Goal: Book appointment/travel/reservation

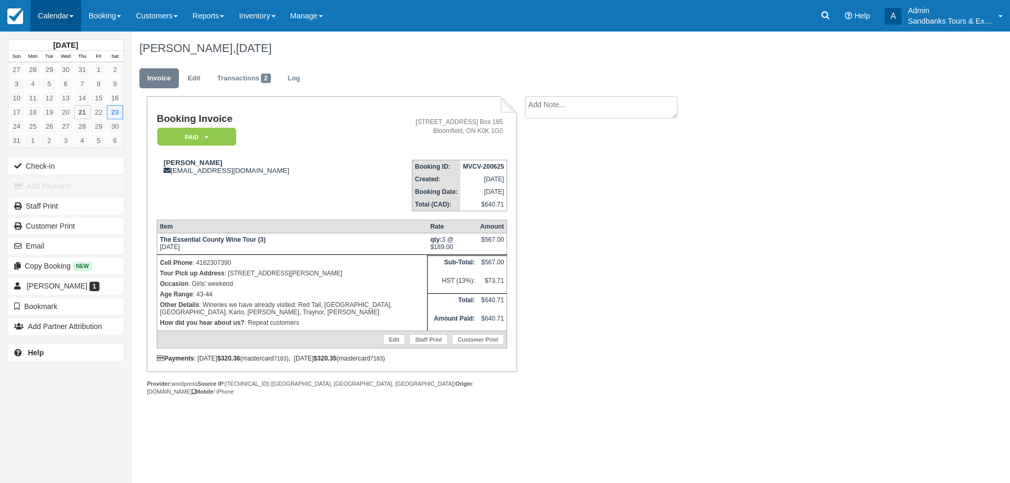
click at [53, 13] on link "Calendar" at bounding box center [56, 16] width 51 height 32
click at [61, 86] on link "Inventory" at bounding box center [72, 89] width 83 height 22
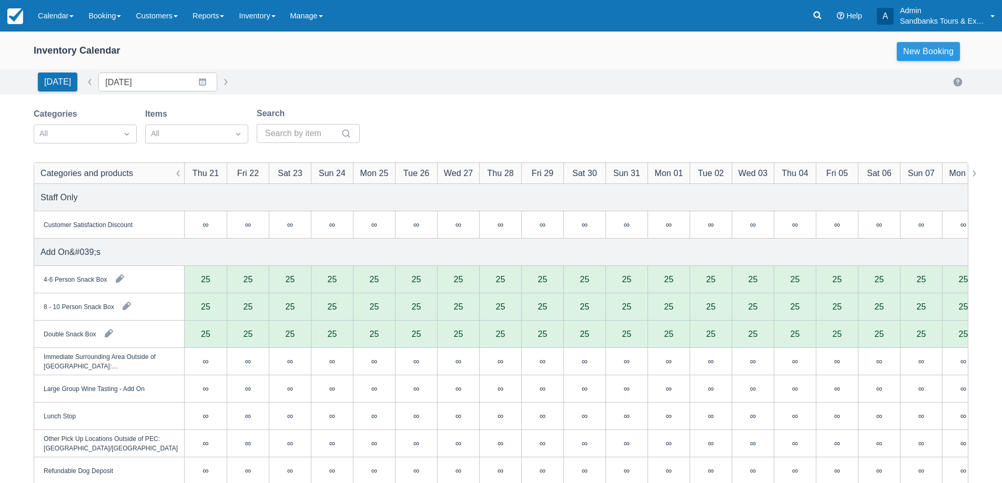
click at [912, 54] on link "New Booking" at bounding box center [928, 51] width 63 height 19
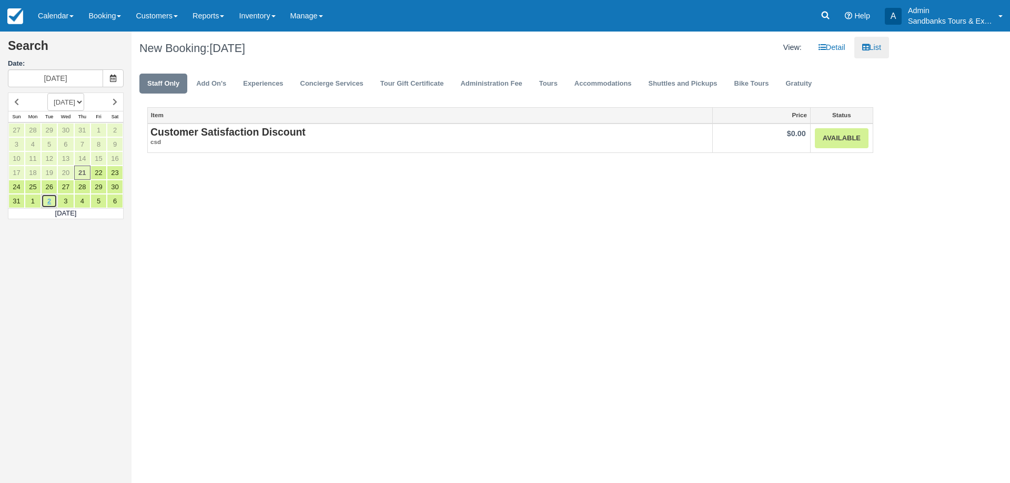
click at [46, 200] on link "2" at bounding box center [49, 201] width 16 height 14
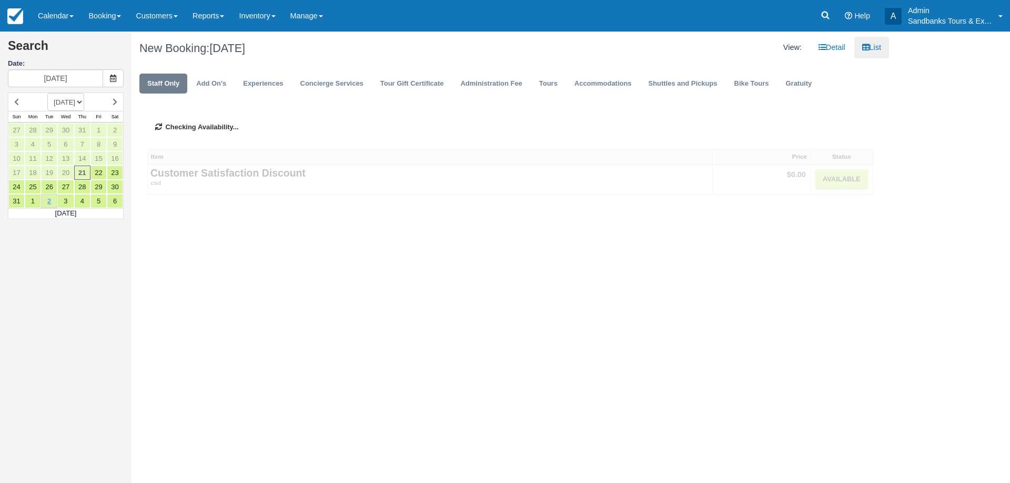
type input "09/02/25"
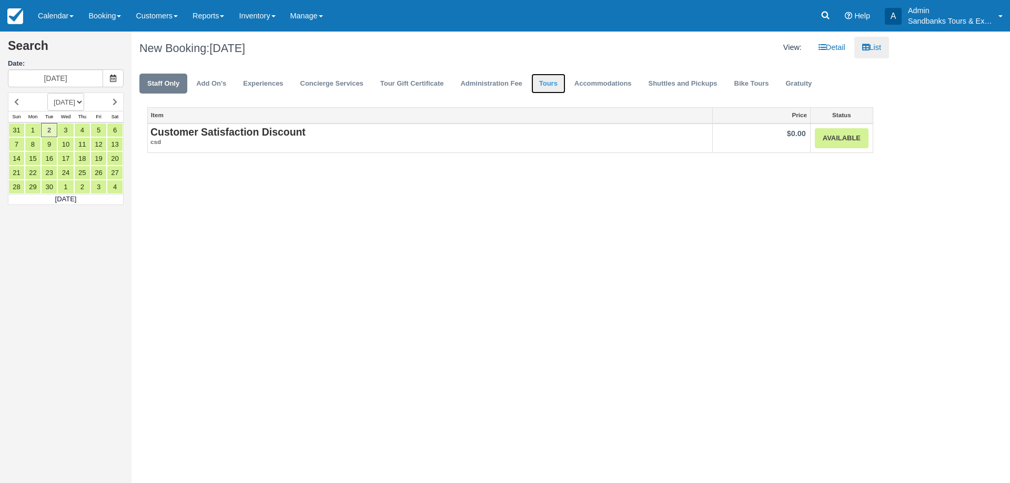
click at [556, 85] on link "Tours" at bounding box center [548, 84] width 34 height 21
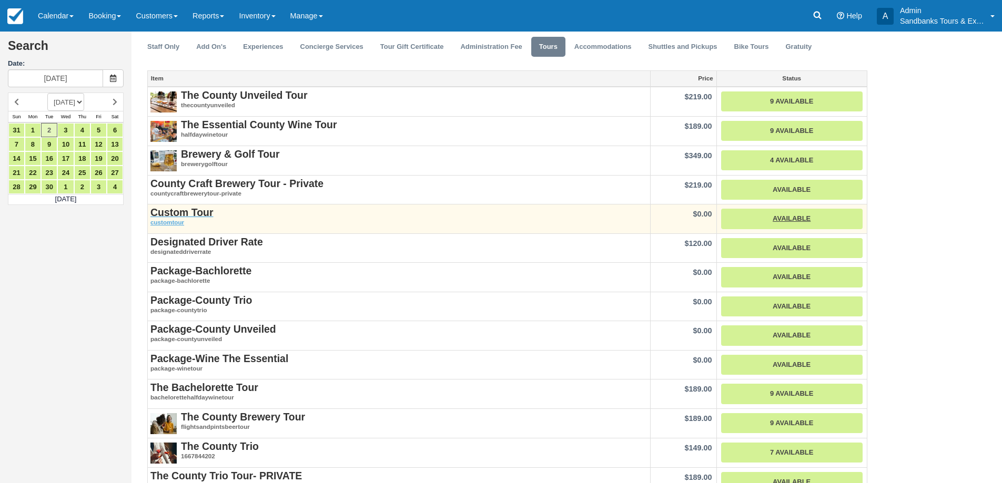
scroll to position [53, 0]
